Goal: Register for event/course

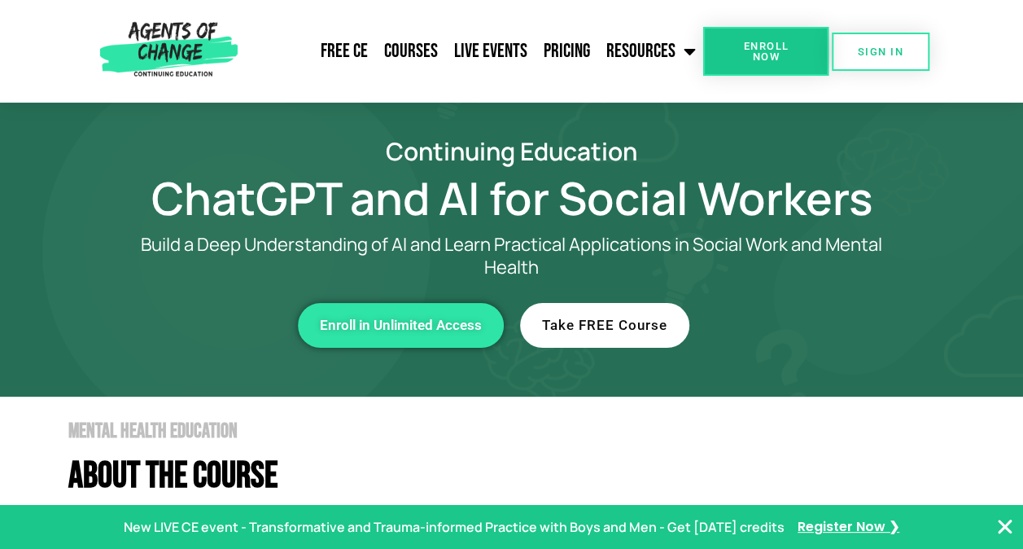
scroll to position [2, 0]
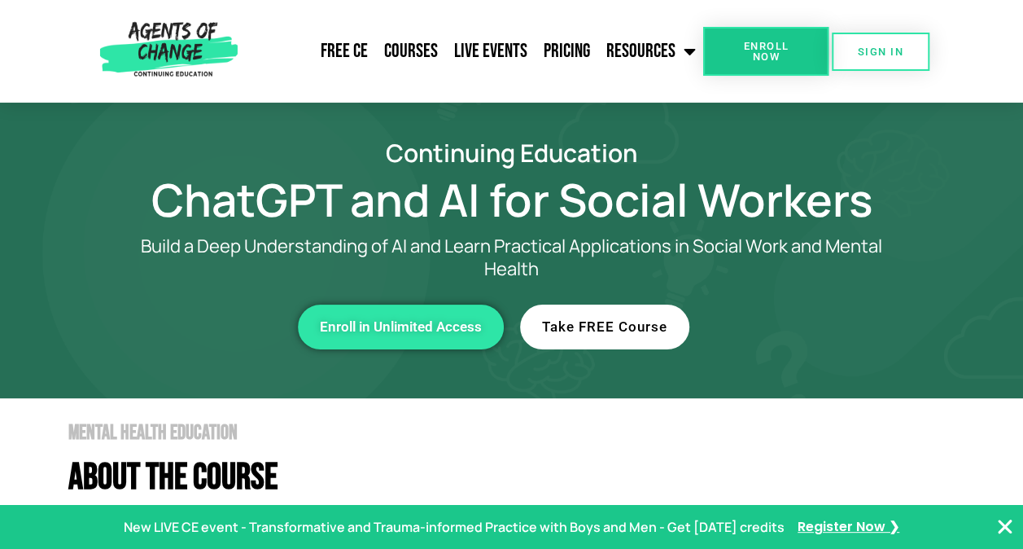
click at [594, 334] on link "Take FREE Course" at bounding box center [604, 326] width 169 height 45
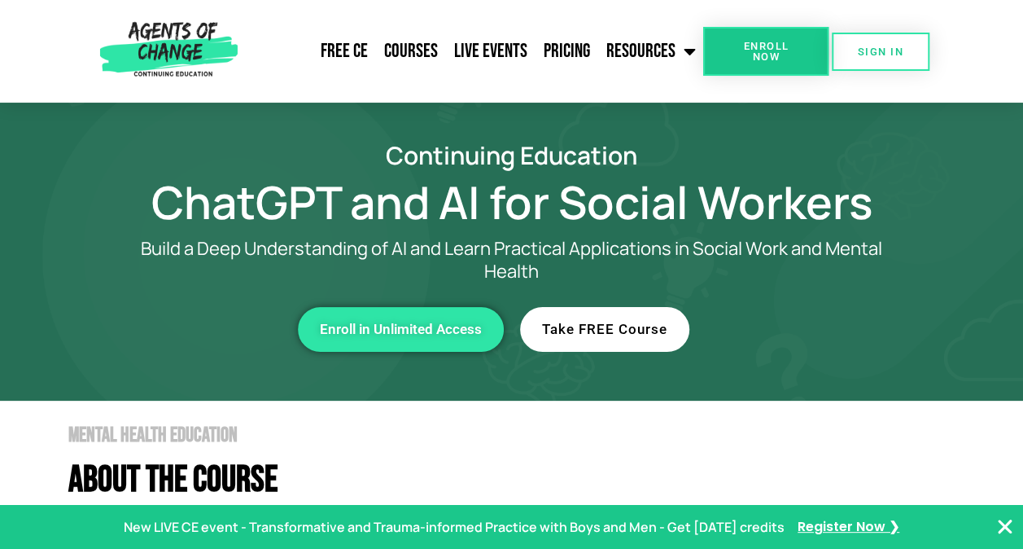
click at [602, 312] on link "Take FREE Course" at bounding box center [604, 329] width 169 height 45
